Goal: Task Accomplishment & Management: Use online tool/utility

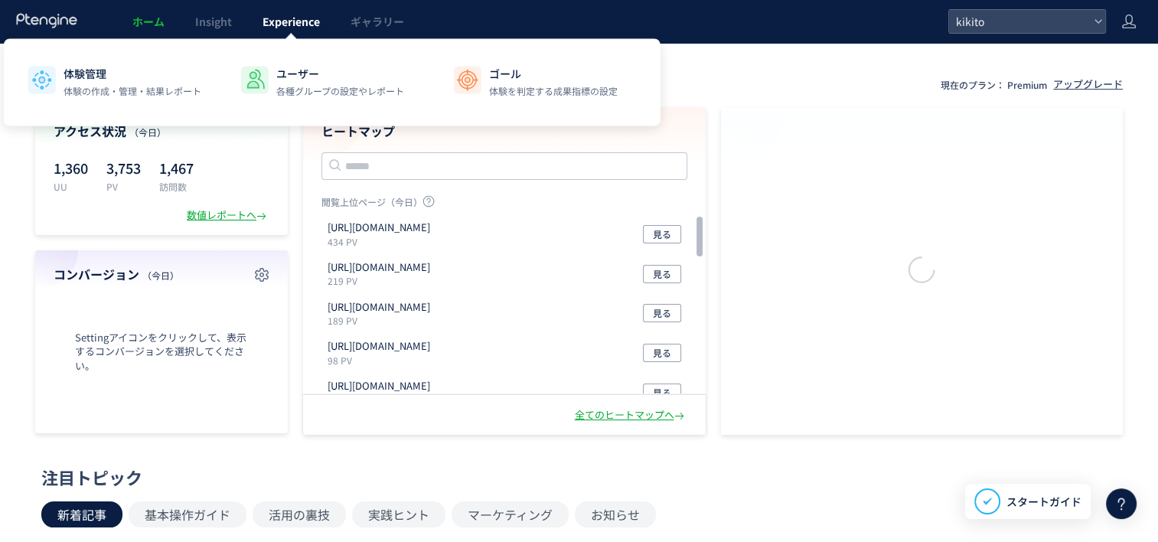
click at [282, 28] on span "Experience" at bounding box center [291, 21] width 57 height 15
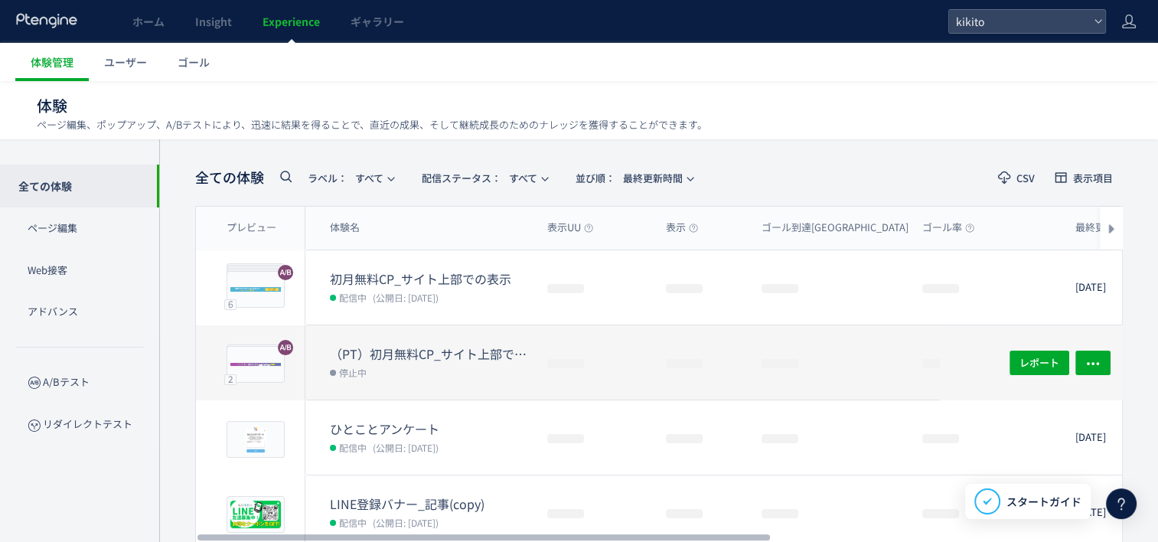
click at [427, 355] on dt "（PT）初月無料CP_サイト上部での表示(copy)" at bounding box center [432, 354] width 205 height 18
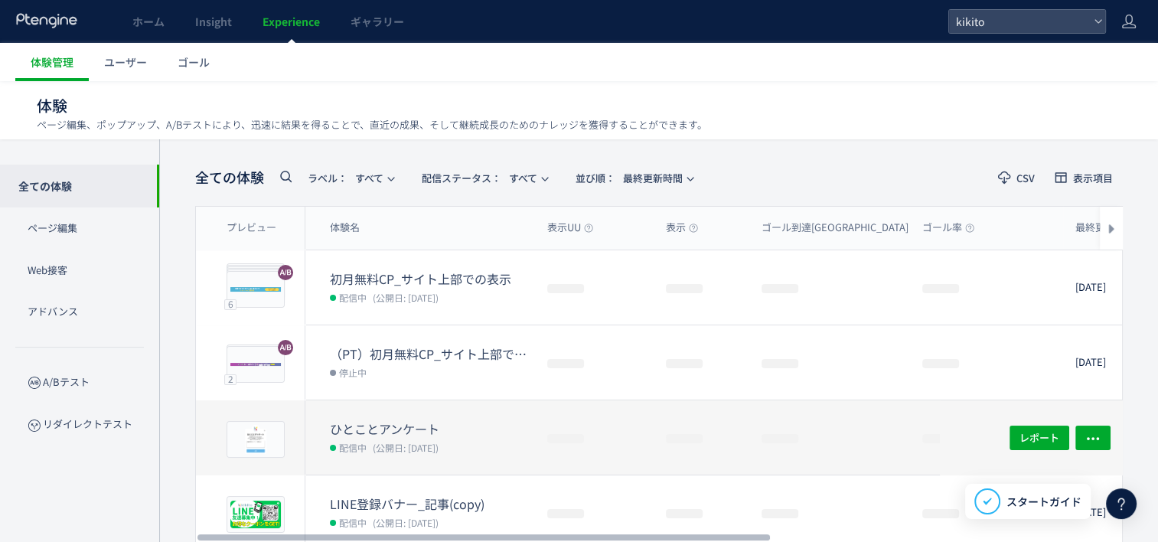
click at [372, 426] on dt "ひとことアンケート" at bounding box center [432, 429] width 205 height 18
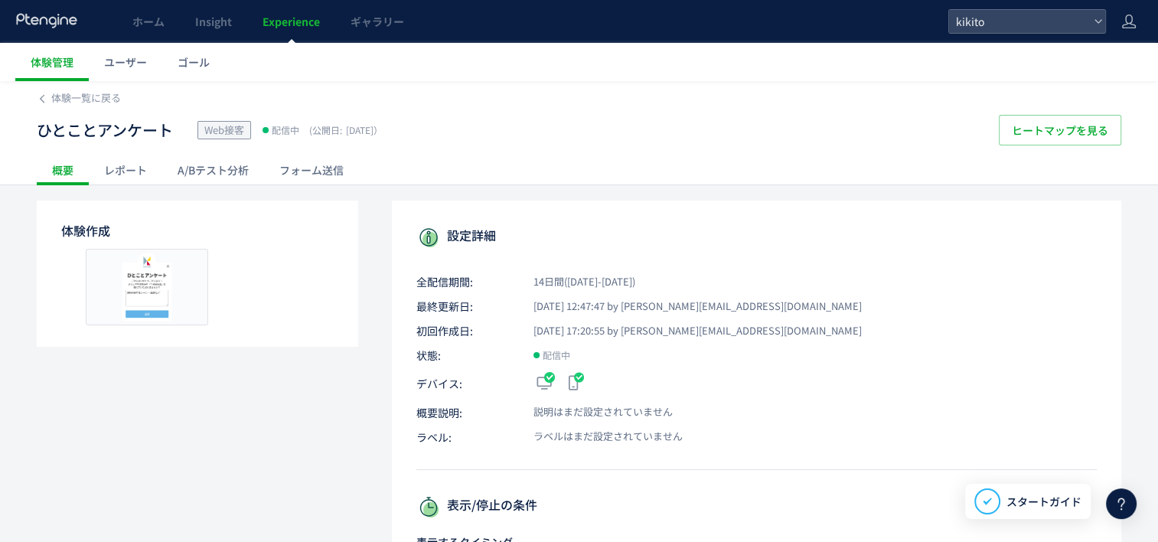
click at [305, 175] on div "フォーム送信" at bounding box center [311, 170] width 95 height 31
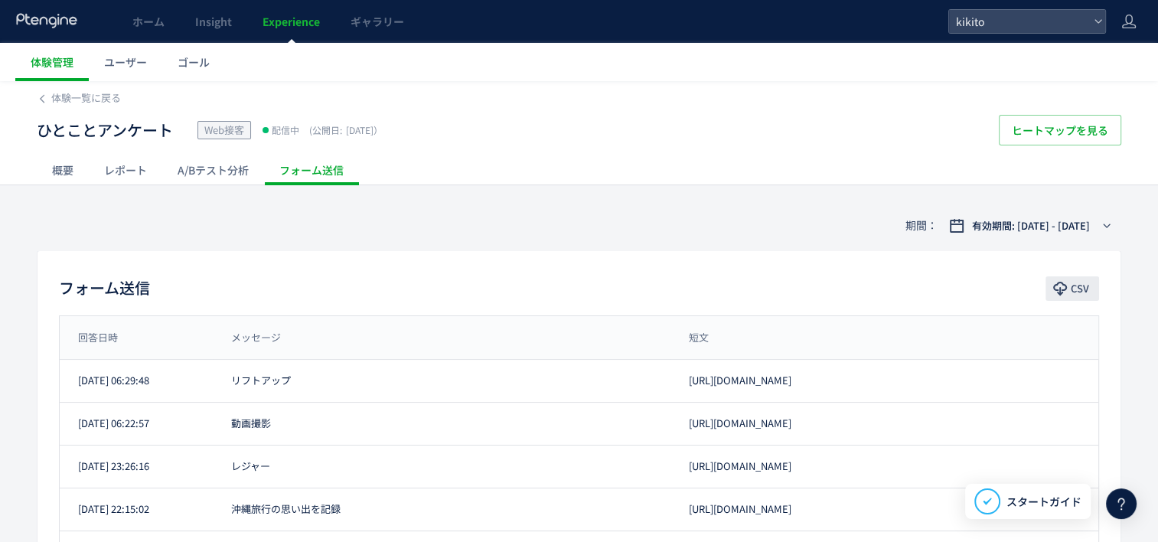
click at [1080, 285] on span "CSV" at bounding box center [1080, 288] width 18 height 24
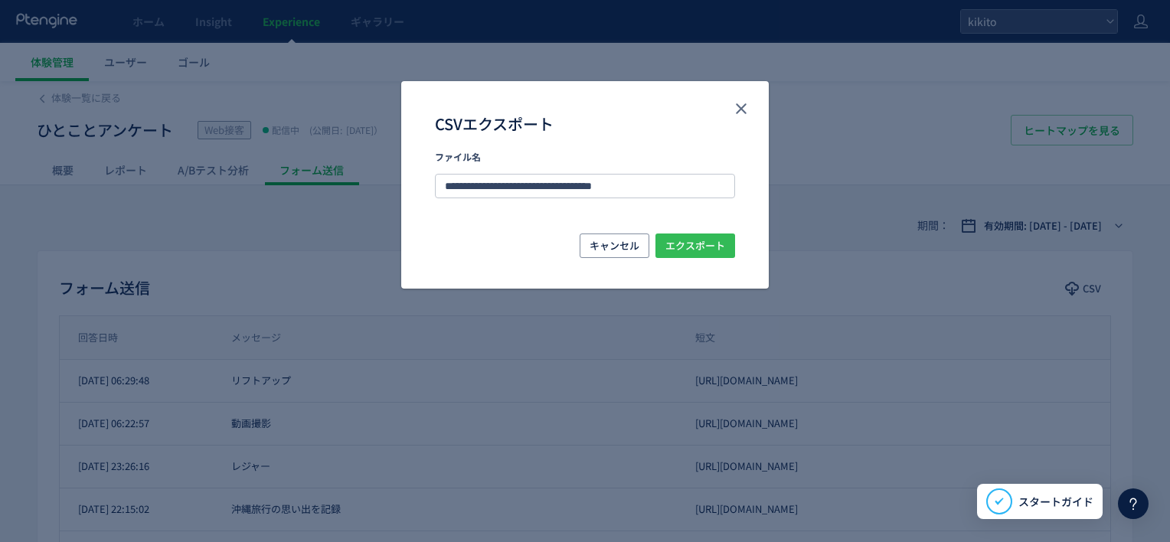
click at [713, 253] on span "エクスポート" at bounding box center [695, 245] width 60 height 24
